Goal: Task Accomplishment & Management: Use online tool/utility

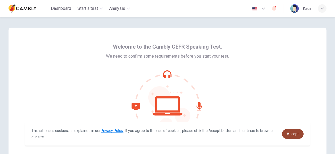
click at [293, 134] on span "Accept" at bounding box center [292, 134] width 12 height 4
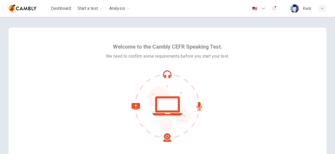
click at [197, 106] on icon at bounding box center [198, 106] width 5 height 9
click at [171, 107] on icon at bounding box center [167, 106] width 72 height 72
click at [198, 107] on icon at bounding box center [198, 106] width 5 height 9
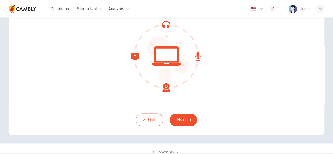
scroll to position [53, 0]
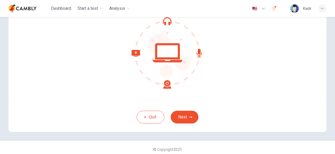
click at [188, 115] on button "Next" at bounding box center [185, 117] width 28 height 13
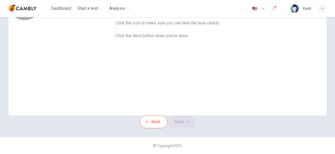
click at [122, 36] on icon "button" at bounding box center [119, 34] width 6 height 5
click at [331, 31] on div "This section requires audio. Click the icon to make sure you can hear the tune …" at bounding box center [167, 57] width 335 height 160
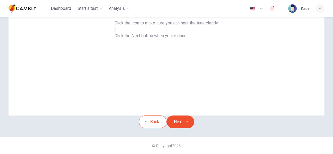
scroll to position [45, 0]
click at [181, 126] on button "Next" at bounding box center [181, 122] width 28 height 13
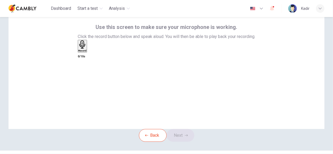
scroll to position [24, 0]
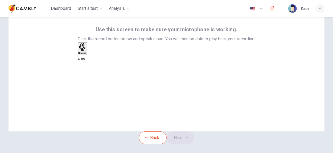
click at [85, 51] on icon "button" at bounding box center [82, 47] width 6 height 8
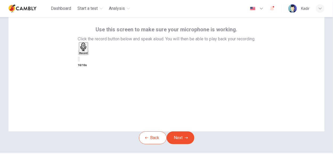
click at [88, 55] on h6 "Record" at bounding box center [83, 53] width 8 height 3
click at [88, 55] on div "Record" at bounding box center [83, 49] width 8 height 12
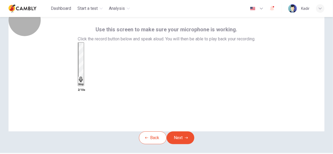
click at [84, 78] on div "Stop" at bounding box center [80, 64] width 5 height 43
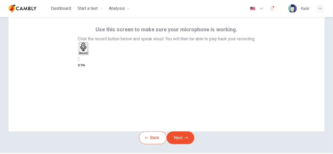
click at [89, 54] on icon "button" at bounding box center [89, 54] width 0 height 0
click at [185, 144] on button "Next" at bounding box center [181, 138] width 28 height 13
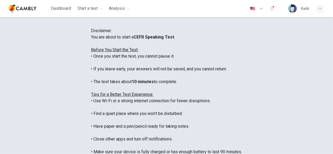
scroll to position [6, 0]
click at [181, 97] on div "You are about to start a CEFR Speaking Test . Before You Start the Test: • Once…" at bounding box center [166, 107] width 151 height 147
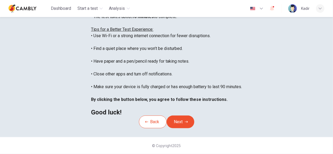
scroll to position [124, 0]
click at [183, 116] on button "Next" at bounding box center [181, 122] width 28 height 13
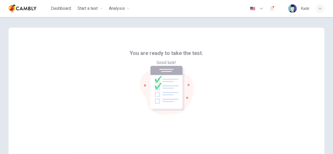
scroll to position [27, 0]
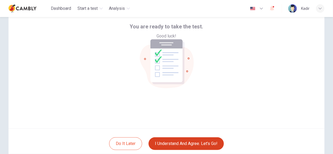
click at [184, 142] on button "I understand and agree. Let’s go!" at bounding box center [185, 144] width 75 height 13
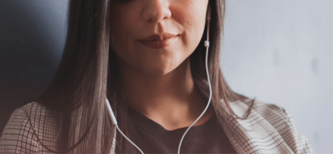
click at [65, 82] on span "The Speaking Test will begin soon." at bounding box center [32, 84] width 65 height 5
click at [7, 60] on icon "button" at bounding box center [4, 62] width 6 height 5
click at [334, 31] on span at bounding box center [339, 31] width 0 height 0
click at [231, 81] on div "The Speaking Test will begin soon. Use a headset if available (recommended for …" at bounding box center [166, 109] width 333 height 57
click at [65, 82] on span "The Speaking Test will begin soon." at bounding box center [32, 84] width 65 height 5
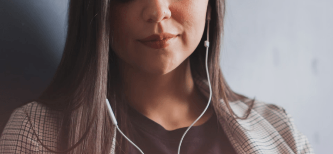
click at [187, 61] on div "Continue" at bounding box center [166, 71] width 333 height 20
click at [15, 61] on button "Continue" at bounding box center [7, 71] width 15 height 20
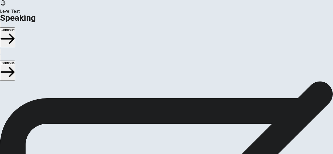
scroll to position [133, 0]
click at [170, 107] on div "Stop Recording" at bounding box center [166, 73] width 19 height 68
click at [164, 56] on icon at bounding box center [167, 48] width 16 height 16
click at [161, 64] on button "Play Audio" at bounding box center [160, 61] width 1 height 5
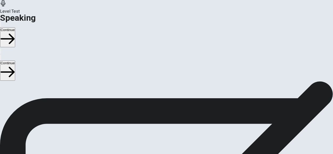
click at [171, 58] on div at bounding box center [167, 49] width 16 height 18
click at [166, 69] on icon "Pause Audio" at bounding box center [163, 66] width 6 height 6
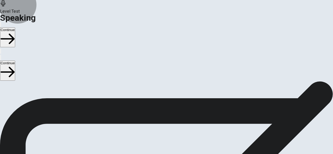
click at [15, 61] on button "Continue" at bounding box center [7, 71] width 15 height 20
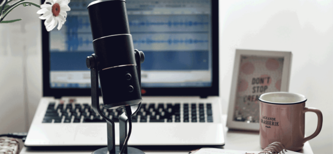
click at [15, 61] on button "Continue" at bounding box center [7, 71] width 15 height 20
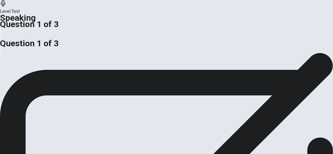
scroll to position [111, 0]
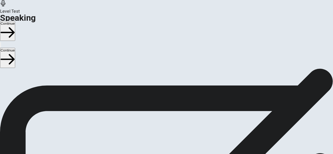
scroll to position [18, 0]
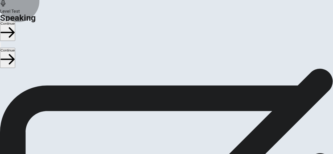
click at [15, 48] on button "Continue" at bounding box center [7, 58] width 15 height 20
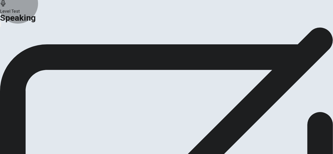
click at [21, 48] on button "Analysis" at bounding box center [10, 44] width 21 height 7
